Goal: Task Accomplishment & Management: Manage account settings

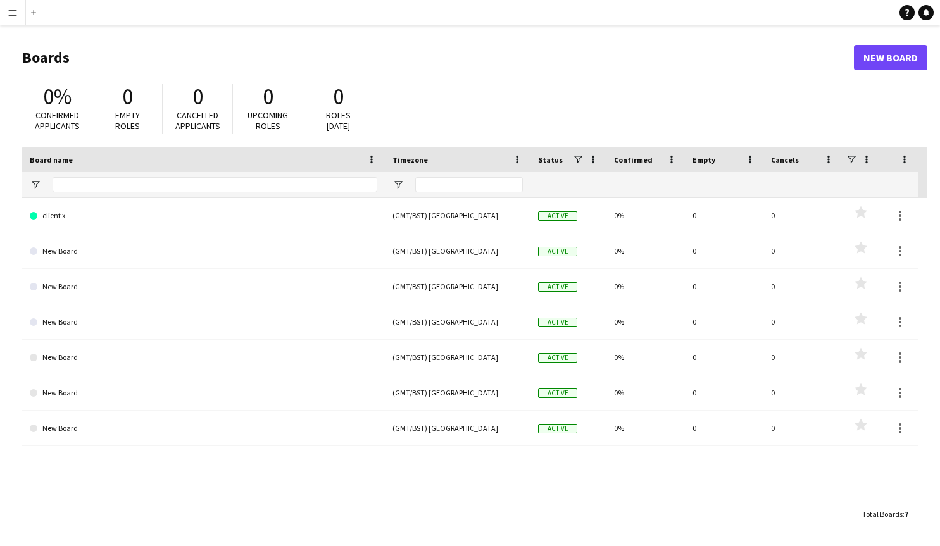
click at [9, 11] on app-icon "Menu" at bounding box center [13, 13] width 10 height 10
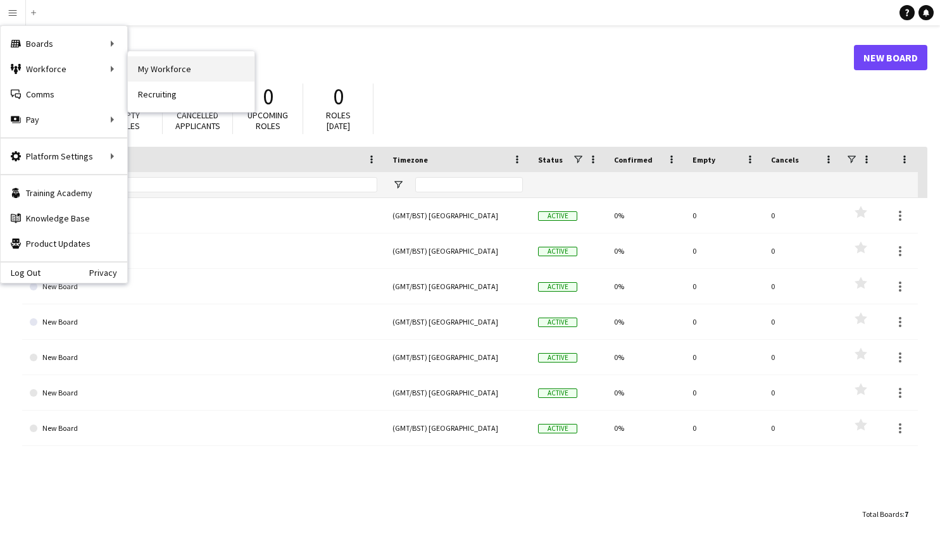
click at [151, 71] on link "My Workforce" at bounding box center [191, 68] width 127 height 25
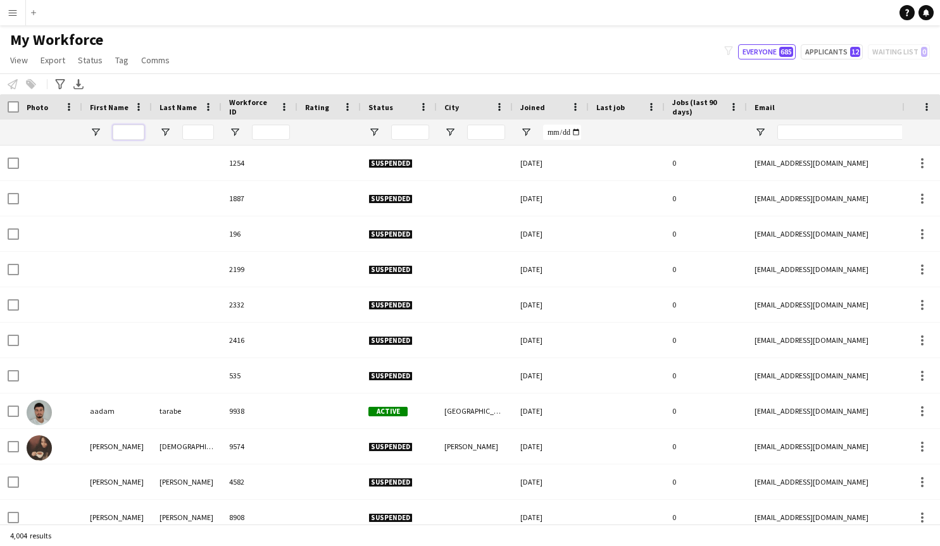
click at [134, 131] on input "First Name Filter Input" at bounding box center [129, 132] width 32 height 15
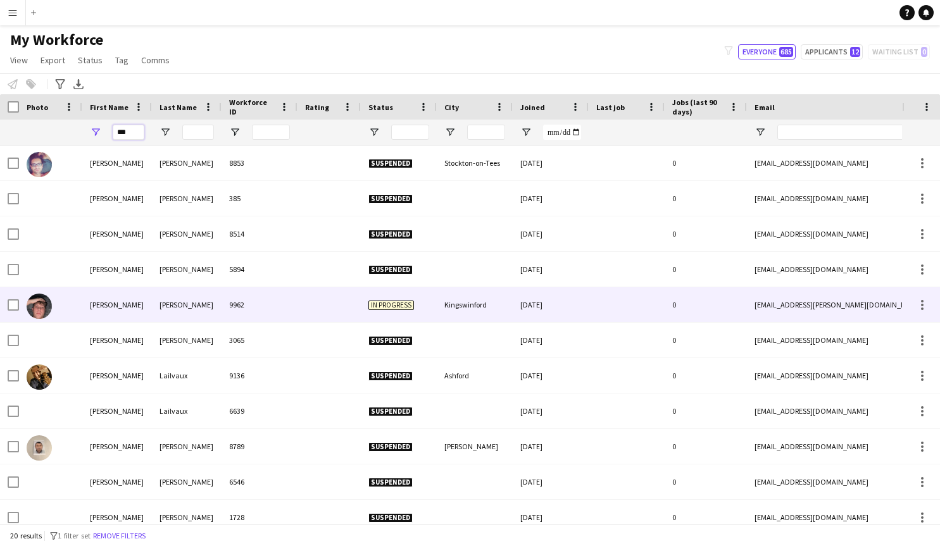
type input "***"
click at [154, 310] on div "[PERSON_NAME]" at bounding box center [187, 304] width 70 height 35
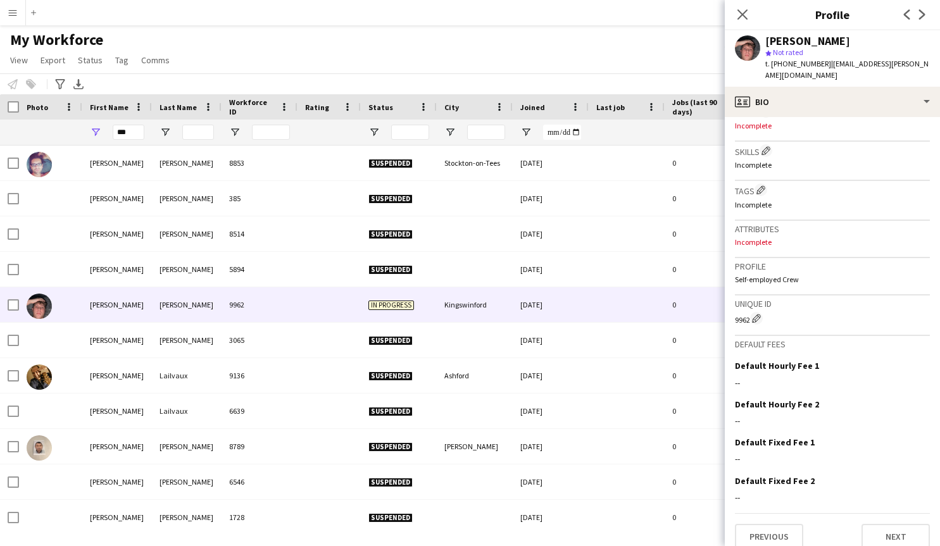
scroll to position [399, 0]
click at [889, 525] on button "Next" at bounding box center [895, 537] width 68 height 25
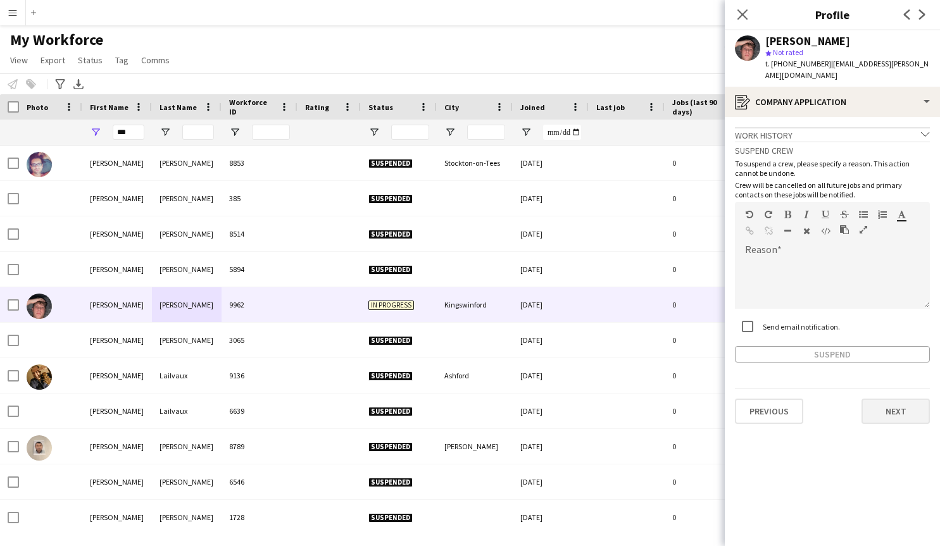
click at [895, 399] on button "Next" at bounding box center [895, 411] width 68 height 25
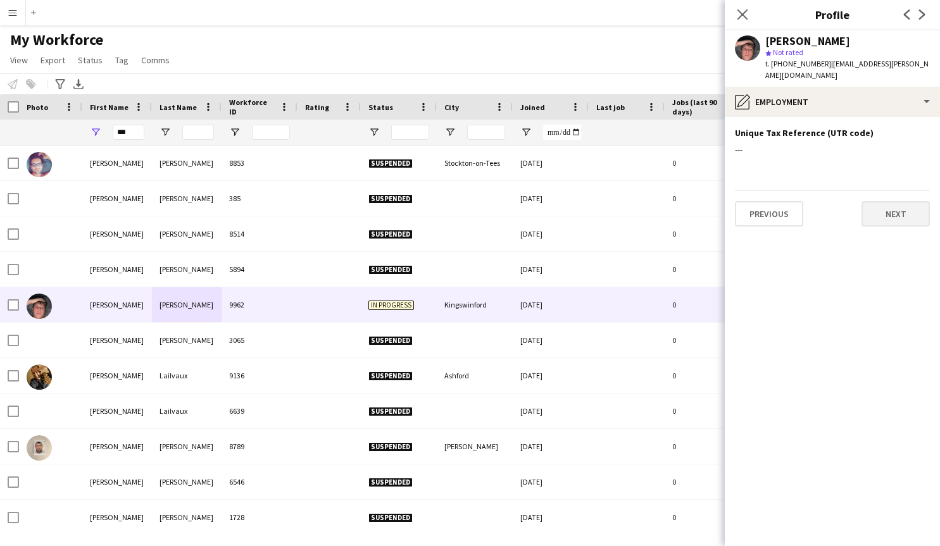
click at [882, 201] on button "Next" at bounding box center [895, 213] width 68 height 25
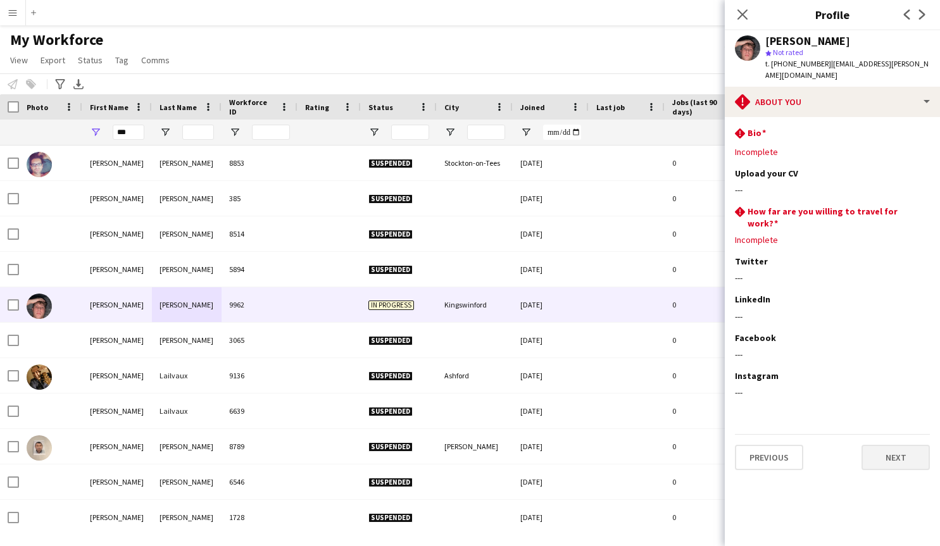
click at [891, 445] on button "Next" at bounding box center [895, 457] width 68 height 25
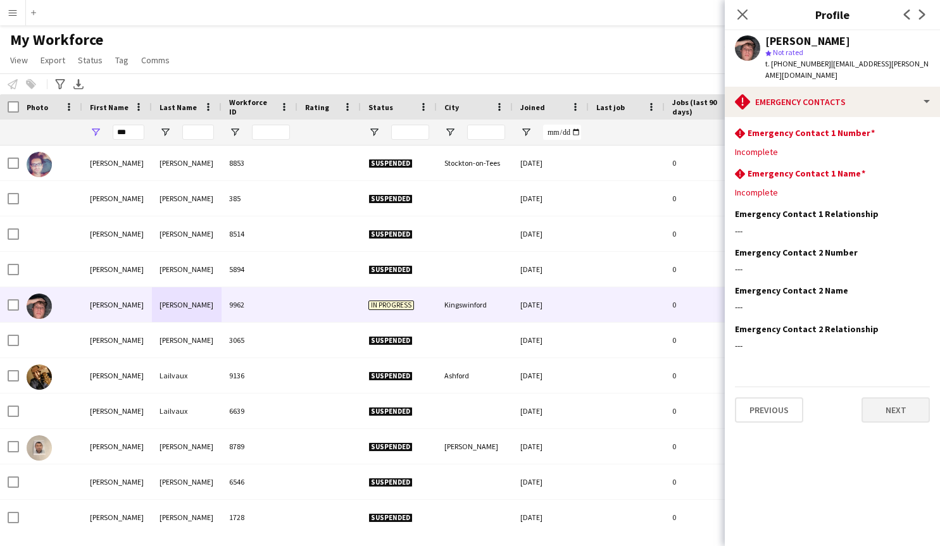
click at [890, 402] on button "Next" at bounding box center [895, 409] width 68 height 25
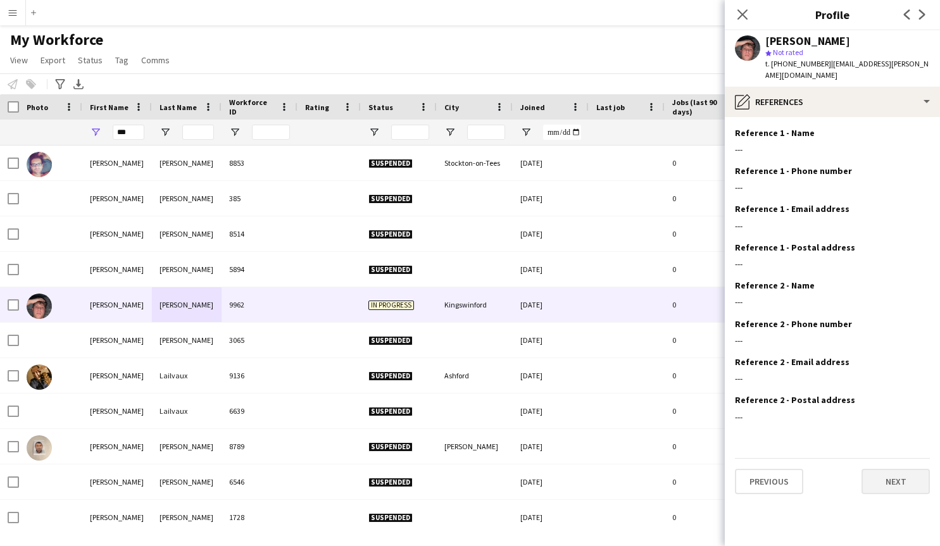
click at [892, 469] on button "Next" at bounding box center [895, 481] width 68 height 25
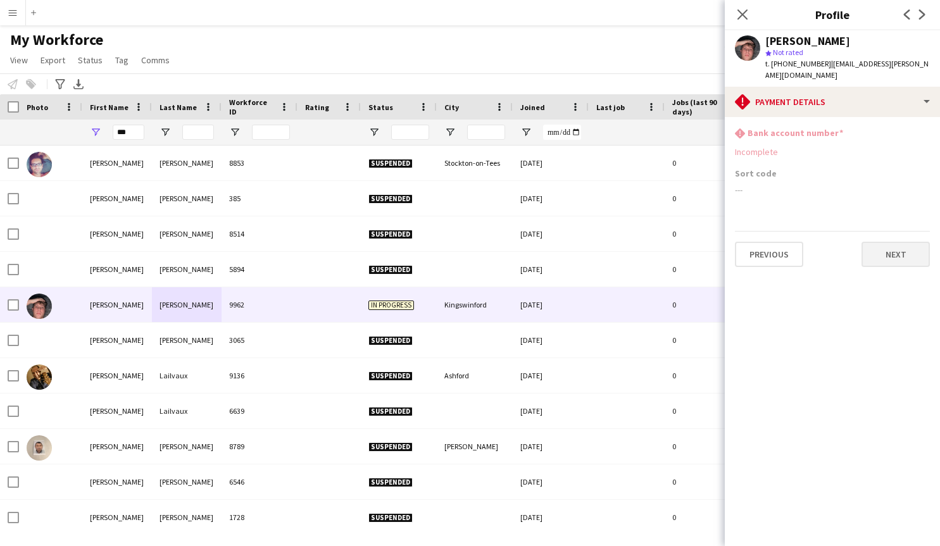
click at [892, 249] on button "Next" at bounding box center [895, 254] width 68 height 25
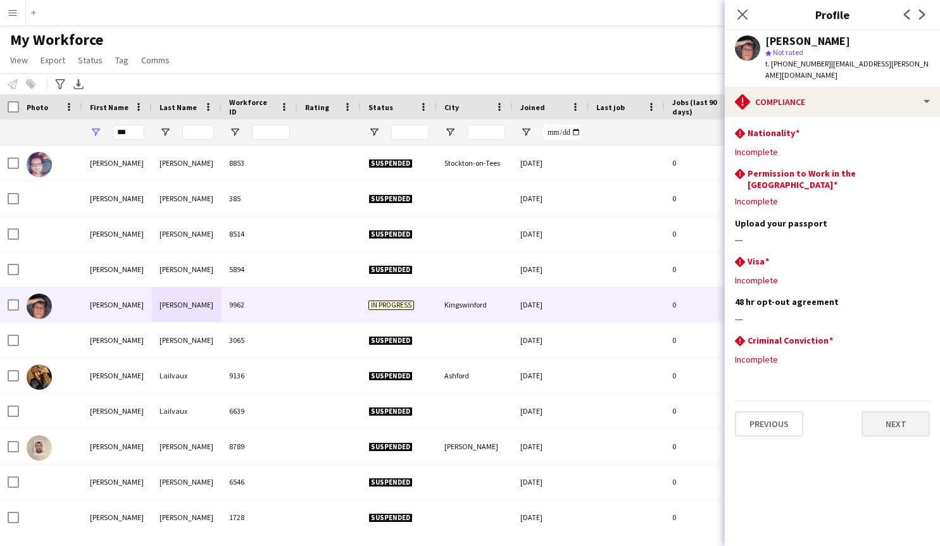
click at [902, 411] on button "Next" at bounding box center [895, 423] width 68 height 25
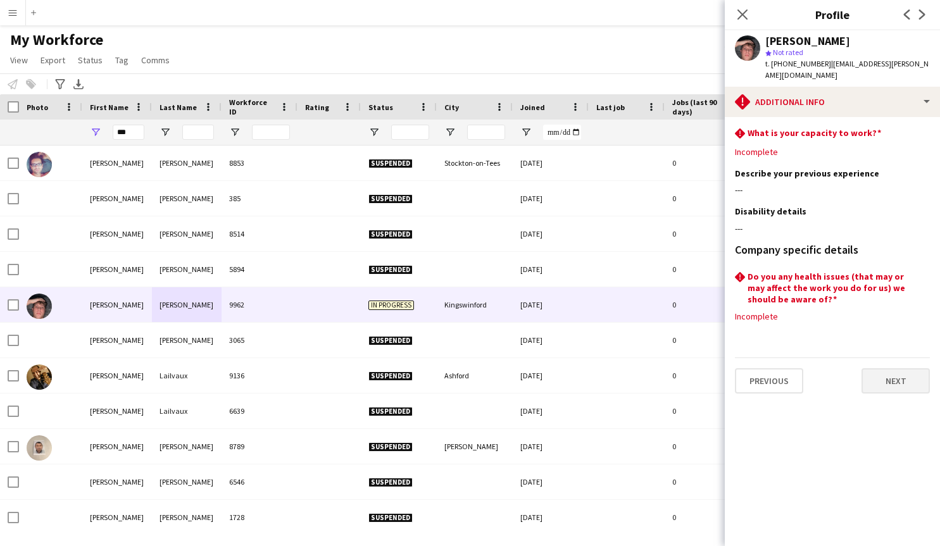
click at [897, 368] on button "Next" at bounding box center [895, 380] width 68 height 25
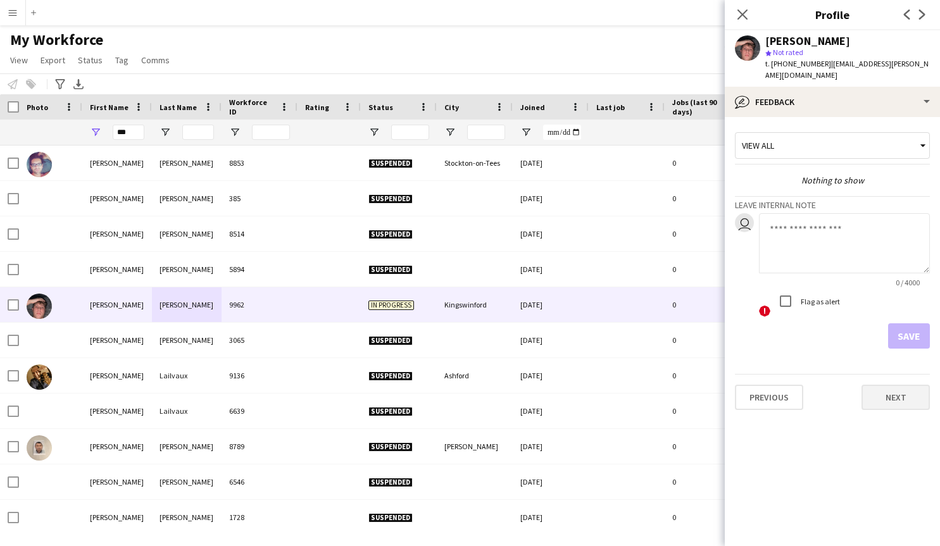
click at [901, 385] on button "Next" at bounding box center [895, 397] width 68 height 25
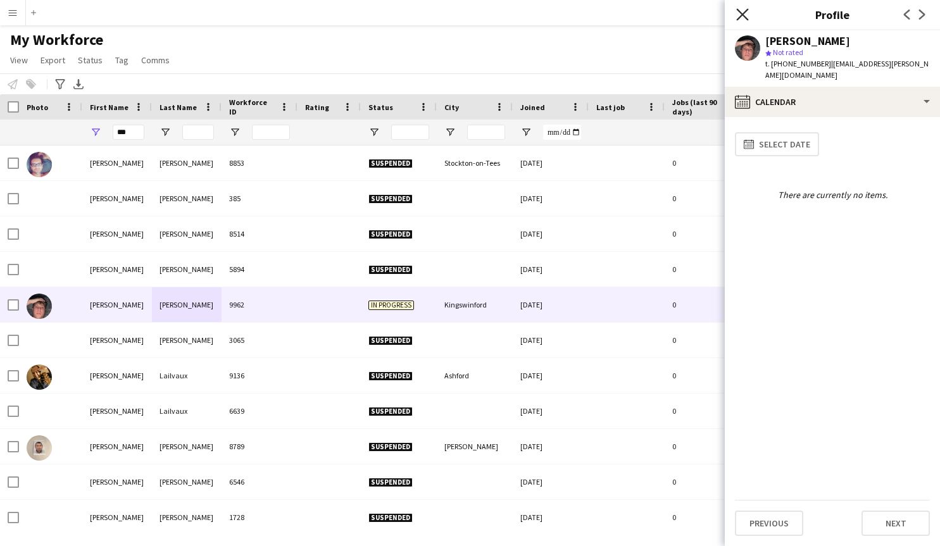
click at [745, 16] on icon "Close pop-in" at bounding box center [742, 14] width 12 height 12
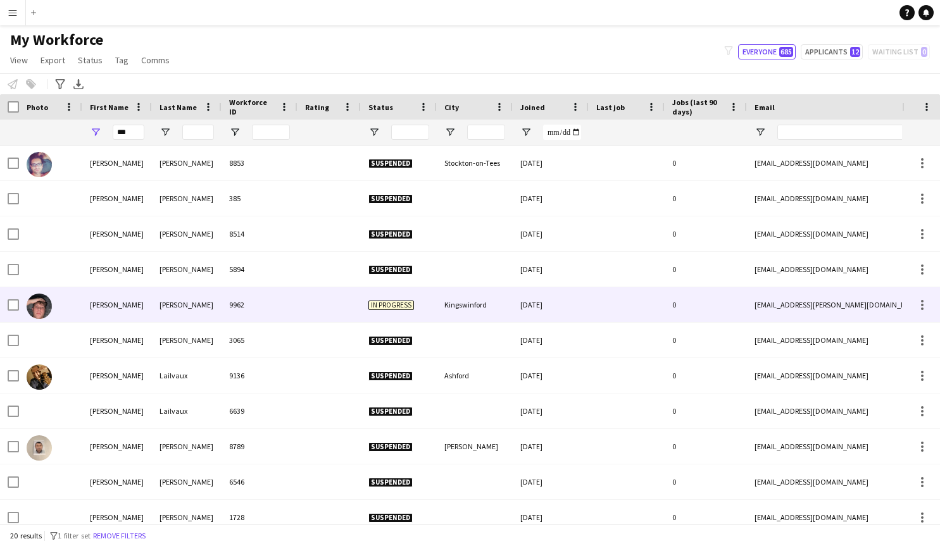
click at [106, 306] on div "[PERSON_NAME]" at bounding box center [117, 304] width 70 height 35
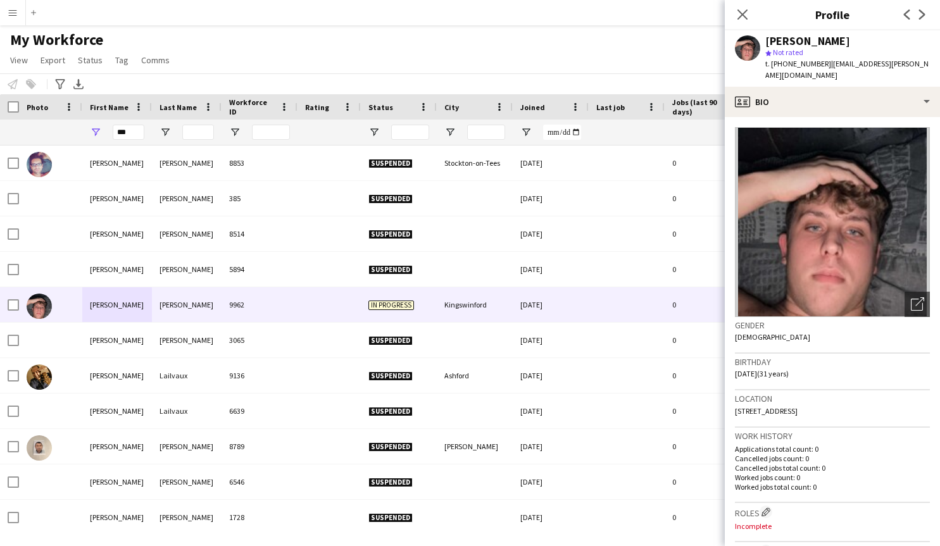
drag, startPoint x: 736, startPoint y: 399, endPoint x: 841, endPoint y: 378, distance: 107.1
click at [862, 397] on div "Location [STREET_ADDRESS]" at bounding box center [832, 408] width 195 height 37
copy span "[STREET_ADDRESS]"
click at [914, 299] on icon at bounding box center [917, 305] width 12 height 12
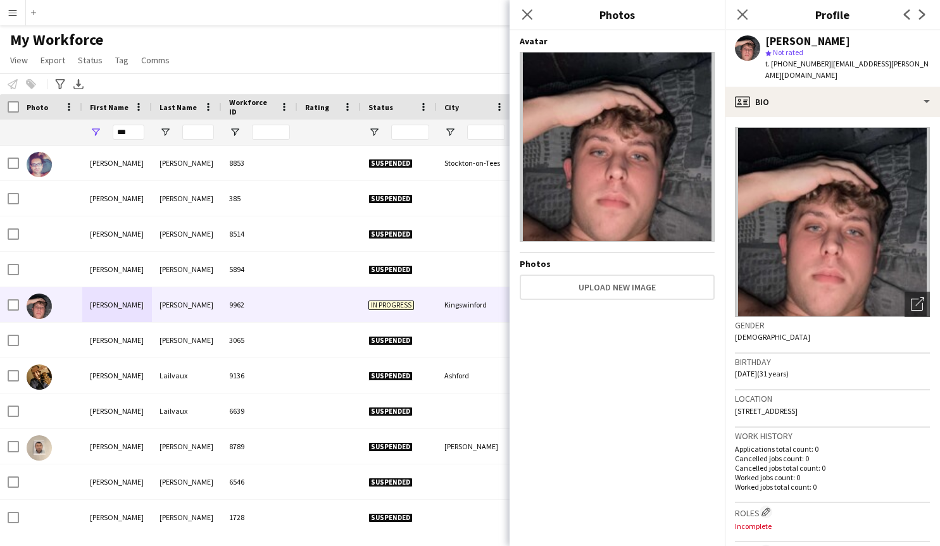
scroll to position [0, 0]
click at [527, 15] on icon at bounding box center [527, 14] width 12 height 12
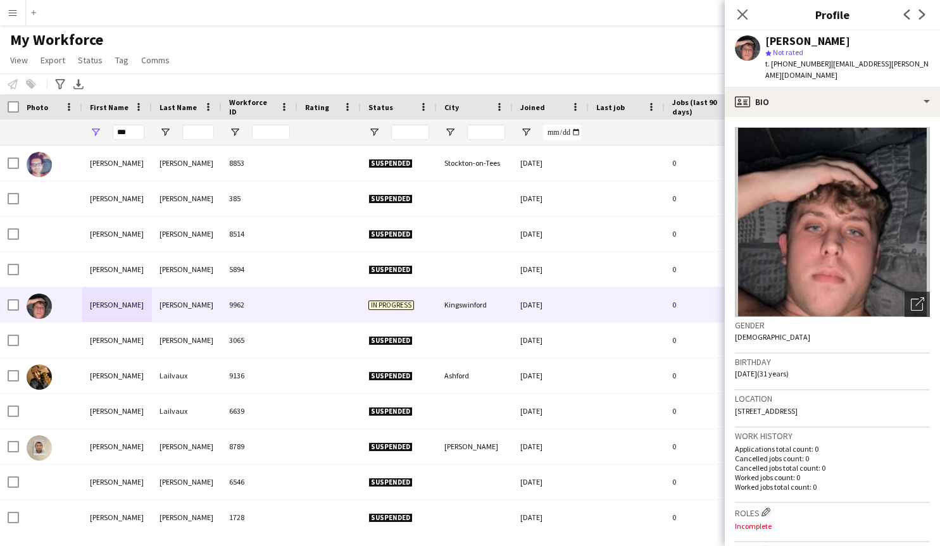
click at [11, 13] on app-icon "Menu" at bounding box center [13, 13] width 10 height 10
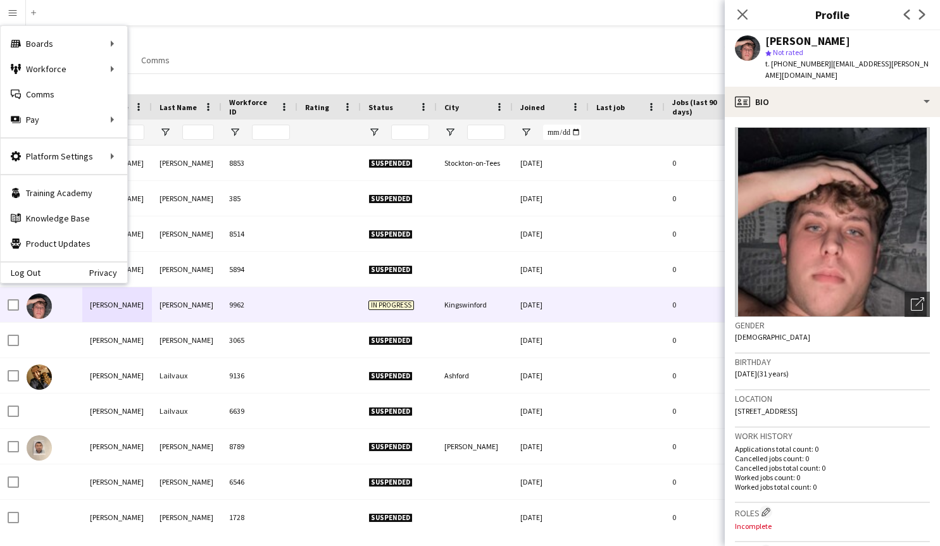
click at [40, 266] on div "Log Out Privacy" at bounding box center [64, 272] width 127 height 22
click at [40, 275] on div "Log Out Privacy" at bounding box center [64, 272] width 127 height 22
click at [20, 274] on link "Log Out" at bounding box center [21, 273] width 40 height 10
